Goal: Information Seeking & Learning: Learn about a topic

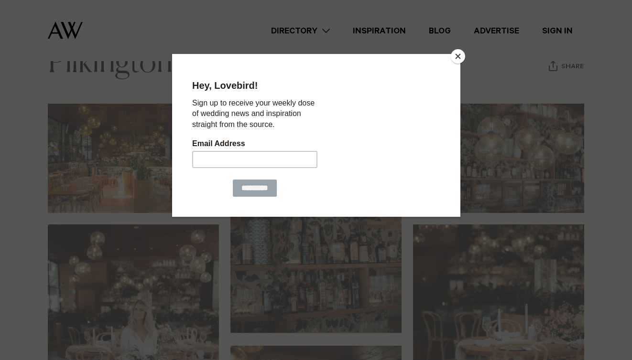
scroll to position [131, 0]
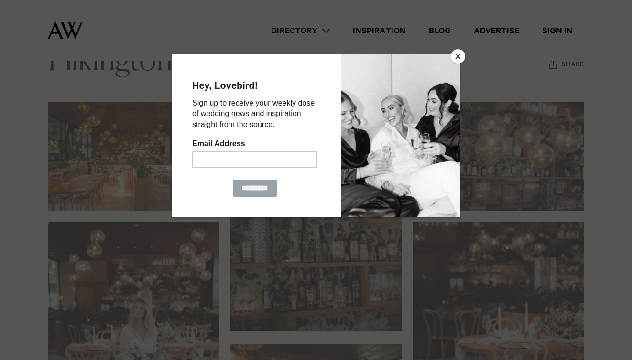
click at [454, 55] on button "Close" at bounding box center [458, 56] width 14 height 14
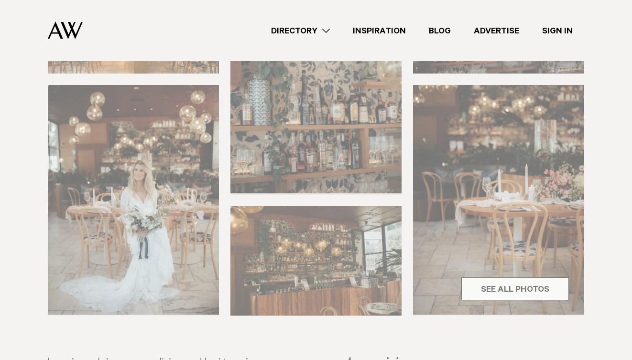
scroll to position [363, 0]
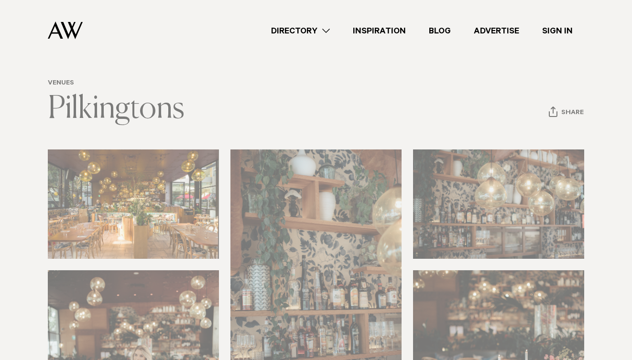
scroll to position [0, 0]
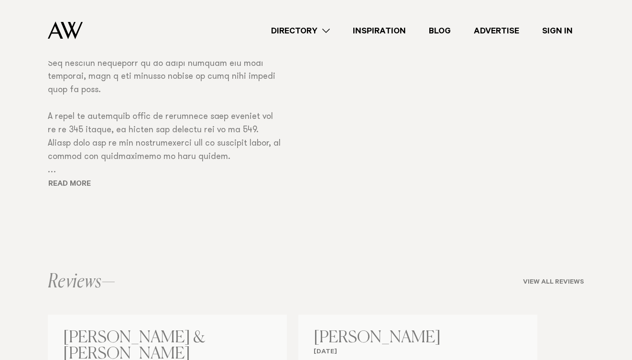
scroll to position [546, 0]
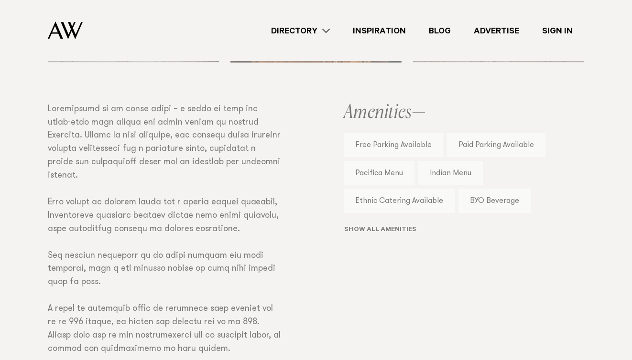
scroll to position [315, 0]
